Goal: Task Accomplishment & Management: Manage account settings

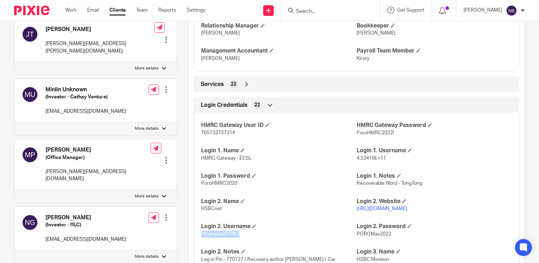
scroll to position [582, 0]
click at [337, 6] on form at bounding box center [332, 10] width 75 height 9
click at [333, 12] on input "Search" at bounding box center [327, 11] width 64 height 6
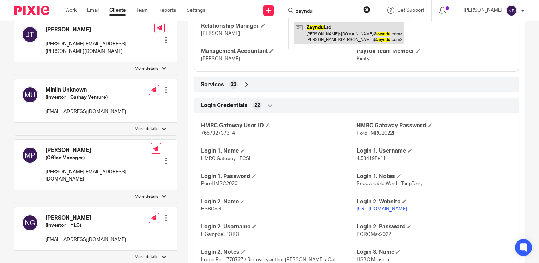
type input "zayndu"
click at [346, 34] on link at bounding box center [349, 33] width 110 height 22
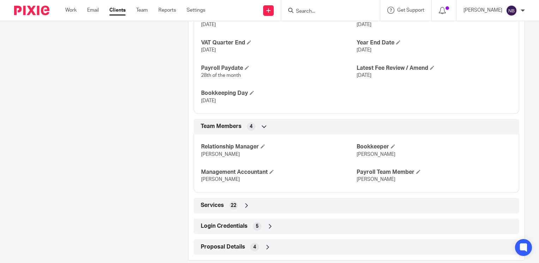
scroll to position [497, 0]
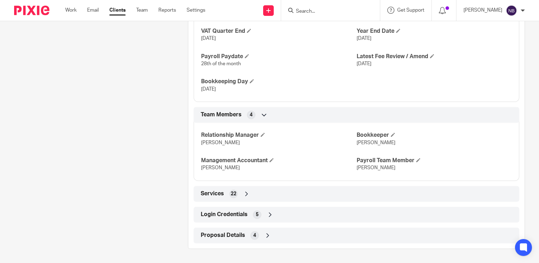
click at [267, 218] on icon at bounding box center [270, 214] width 7 height 7
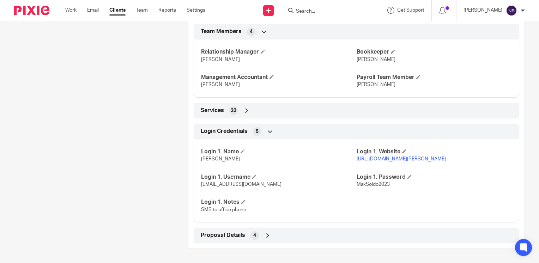
scroll to position [587, 0]
click at [401, 161] on link "https://manage.soldo.com/business-console/main-app-container/#/authentication-m…" at bounding box center [401, 159] width 89 height 5
drag, startPoint x: 269, startPoint y: 187, endPoint x: 200, endPoint y: 184, distance: 69.3
click at [201, 184] on p "helenc@maxaccountants.co.uk" at bounding box center [278, 184] width 155 height 7
copy span "helenc@maxaccountants.co.uk"
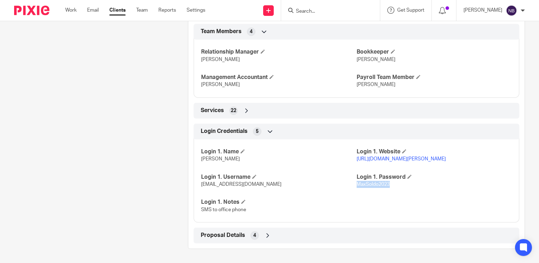
drag, startPoint x: 387, startPoint y: 187, endPoint x: 354, endPoint y: 186, distance: 32.8
click at [357, 186] on p "MaxSoldo2023" at bounding box center [434, 184] width 155 height 7
copy span "MaxSoldo2023"
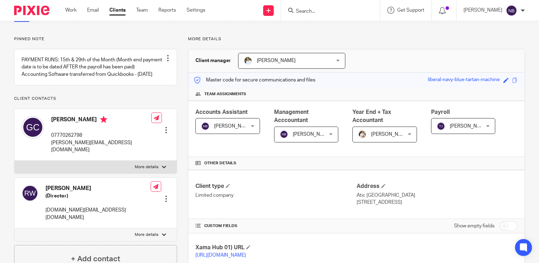
scroll to position [0, 0]
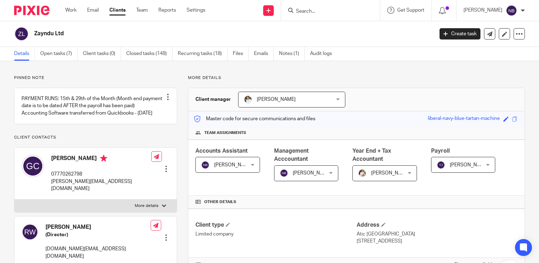
click at [324, 10] on input "Search" at bounding box center [327, 11] width 64 height 6
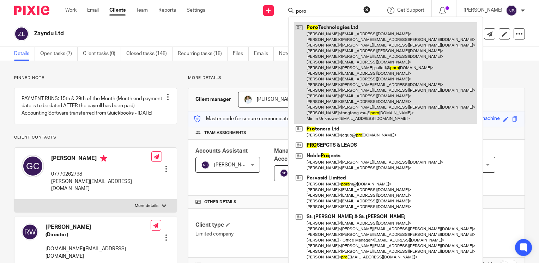
type input "poro"
click at [344, 60] on link at bounding box center [386, 72] width 184 height 101
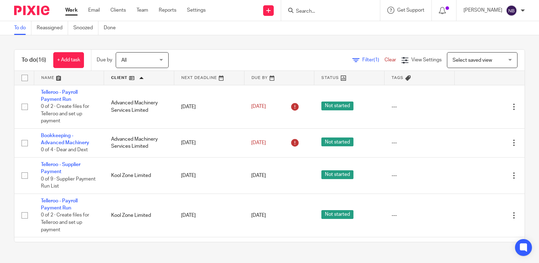
scroll to position [422, 0]
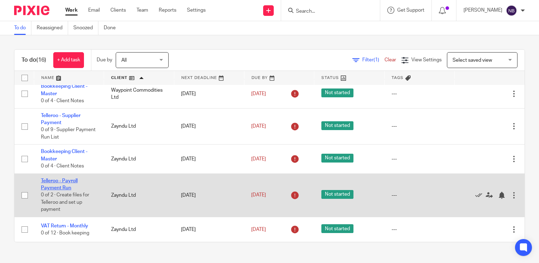
click at [68, 182] on td "Telleroo - Payroll Payment Run 0 of 2 · Create files for Telleroo and set up pa…" at bounding box center [69, 195] width 70 height 43
click at [68, 179] on link "Telleroo - Payroll Payment Run" at bounding box center [59, 185] width 37 height 12
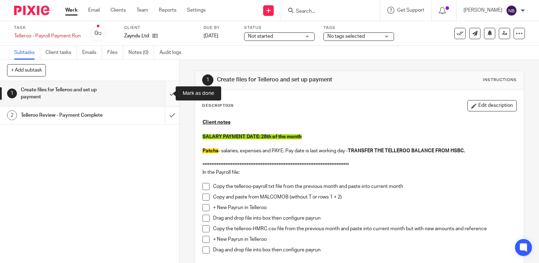
click at [164, 94] on input "submit" at bounding box center [89, 93] width 179 height 25
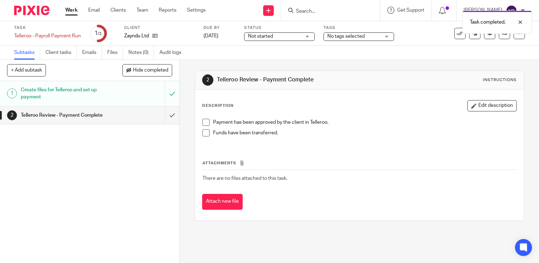
click at [69, 11] on link "Work" at bounding box center [71, 10] width 12 height 7
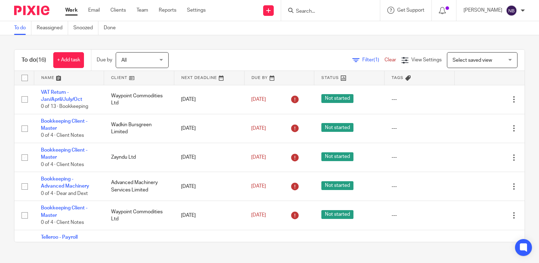
click at [124, 76] on link at bounding box center [139, 78] width 70 height 14
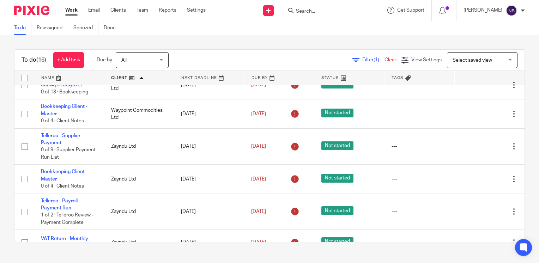
scroll to position [415, 0]
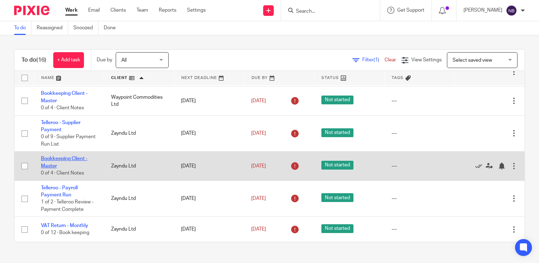
click at [68, 158] on link "Bookkeeping Client - Master" at bounding box center [64, 162] width 47 height 12
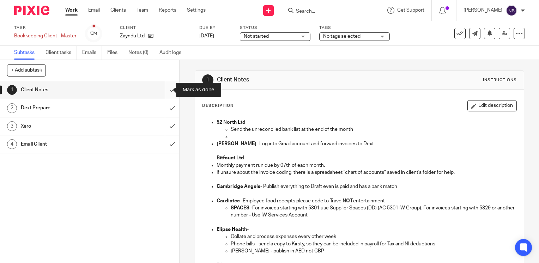
click at [164, 91] on input "submit" at bounding box center [89, 90] width 179 height 18
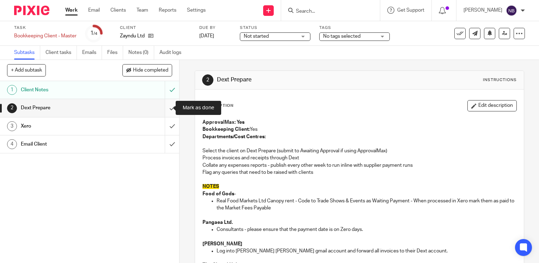
click at [165, 108] on input "submit" at bounding box center [89, 108] width 179 height 18
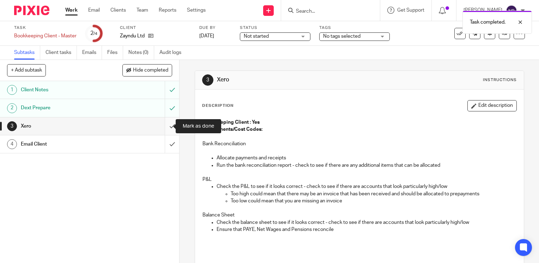
click at [164, 126] on input "submit" at bounding box center [89, 127] width 179 height 18
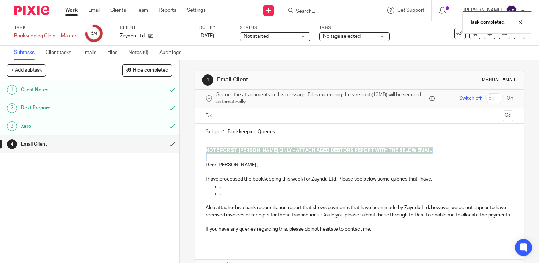
drag, startPoint x: 206, startPoint y: 159, endPoint x: 199, endPoint y: 150, distance: 11.3
click at [199, 150] on div "NOTE FOR ST [PERSON_NAME] ONLY - ATTACH AGED DEBTORS REPORT WITH THE BELOW EMAI…" at bounding box center [359, 192] width 329 height 105
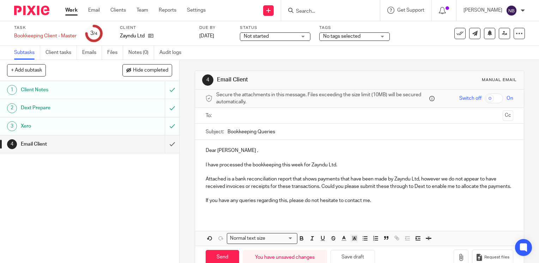
click at [241, 114] on input "text" at bounding box center [359, 116] width 281 height 8
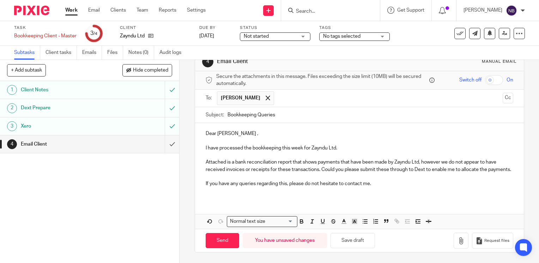
scroll to position [24, 0]
click at [458, 244] on icon "button" at bounding box center [461, 241] width 7 height 7
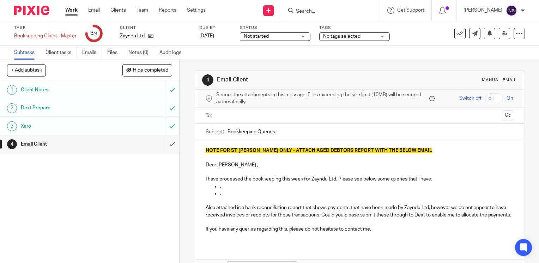
click at [70, 9] on link "Work" at bounding box center [71, 10] width 12 height 7
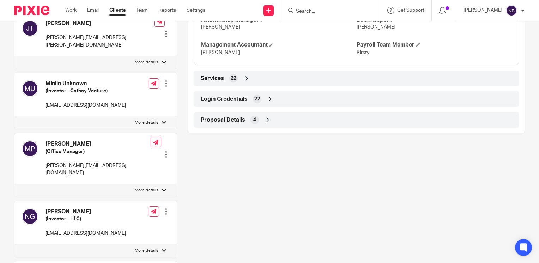
scroll to position [586, 0]
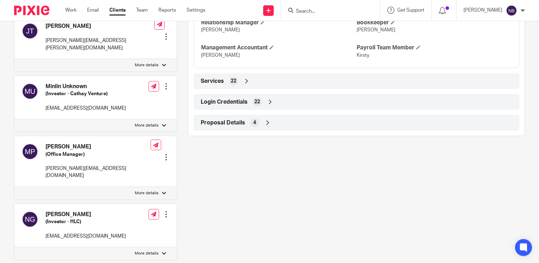
click at [270, 106] on icon at bounding box center [270, 101] width 7 height 7
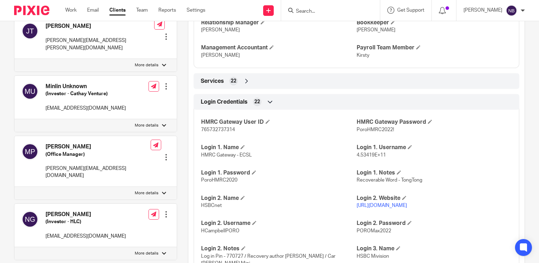
drag, startPoint x: 412, startPoint y: 212, endPoint x: 353, endPoint y: 214, distance: 59.7
click at [353, 214] on div "HMRC Gateway User ID 765732737314 HMRC Gateway Password PoroHMRC2022! Login 1. …" at bounding box center [357, 253] width 326 height 299
click at [420, 216] on div "HMRC Gateway User ID 765732737314 HMRC Gateway Password PoroHMRC2022! Login 1. …" at bounding box center [357, 253] width 326 height 299
drag, startPoint x: 413, startPoint y: 214, endPoint x: 354, endPoint y: 214, distance: 58.9
click at [357, 209] on p "https://www.hsbcnet.com/" at bounding box center [434, 205] width 155 height 7
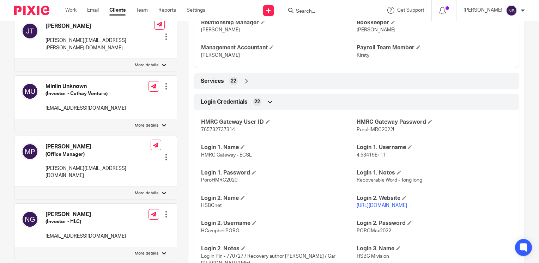
copy link "https://www.hsbcnet.com/"
click at [248, 235] on p "HCampbellPORO" at bounding box center [278, 231] width 155 height 7
drag, startPoint x: 236, startPoint y: 238, endPoint x: 200, endPoint y: 238, distance: 36.0
click at [201, 234] on span "HCampbellPORO" at bounding box center [220, 231] width 38 height 5
drag, startPoint x: 200, startPoint y: 238, endPoint x: 205, endPoint y: 238, distance: 4.6
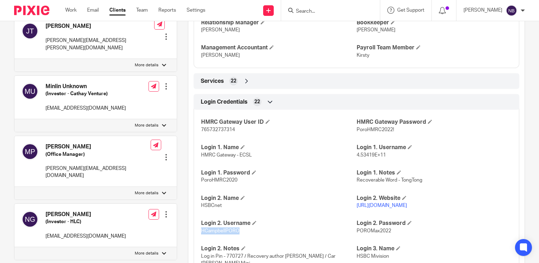
copy span "HCampbellPORO"
